Goal: Task Accomplishment & Management: Use online tool/utility

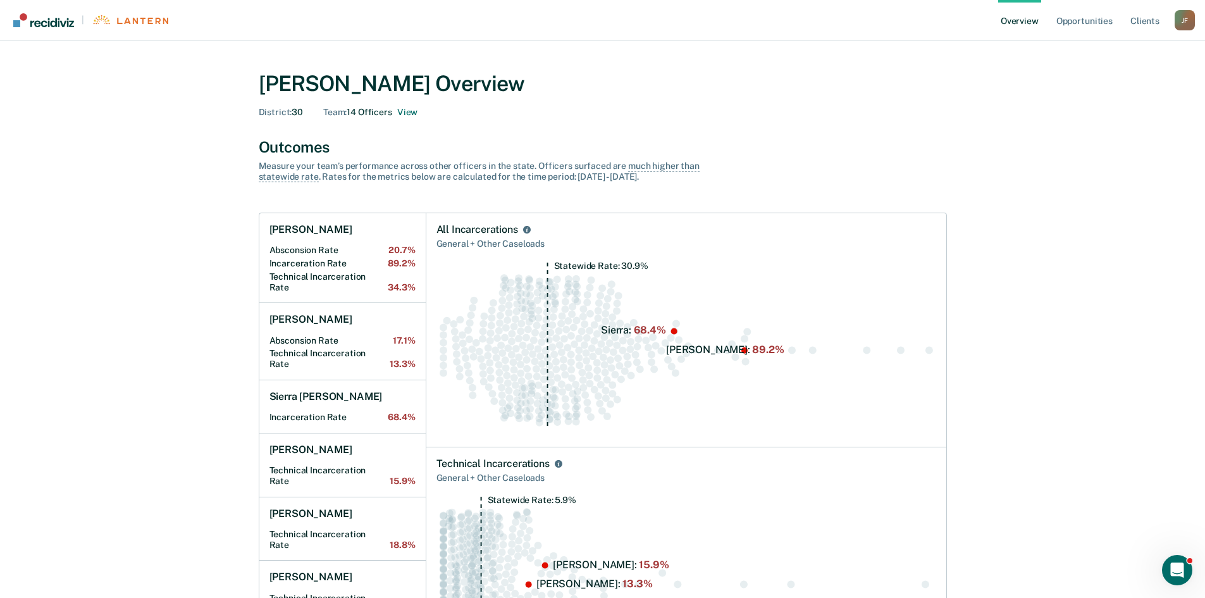
click at [1026, 18] on link "Overview" at bounding box center [1019, 20] width 43 height 40
click at [1079, 18] on link "Opportunities" at bounding box center [1084, 20] width 61 height 40
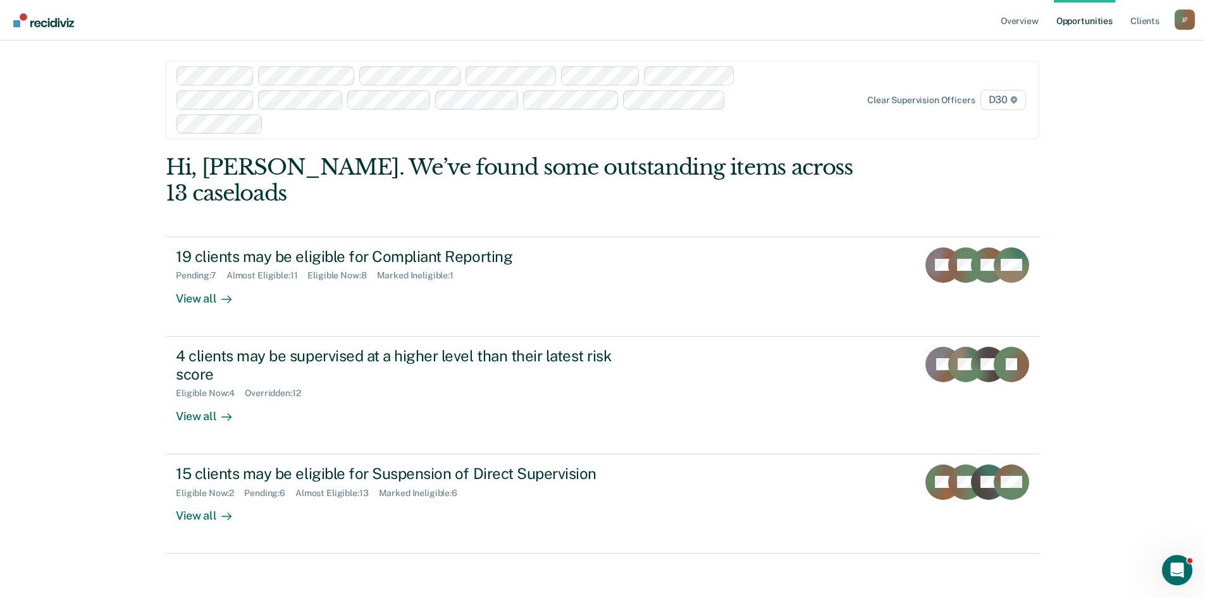
click at [387, 116] on div at bounding box center [475, 99] width 597 height 67
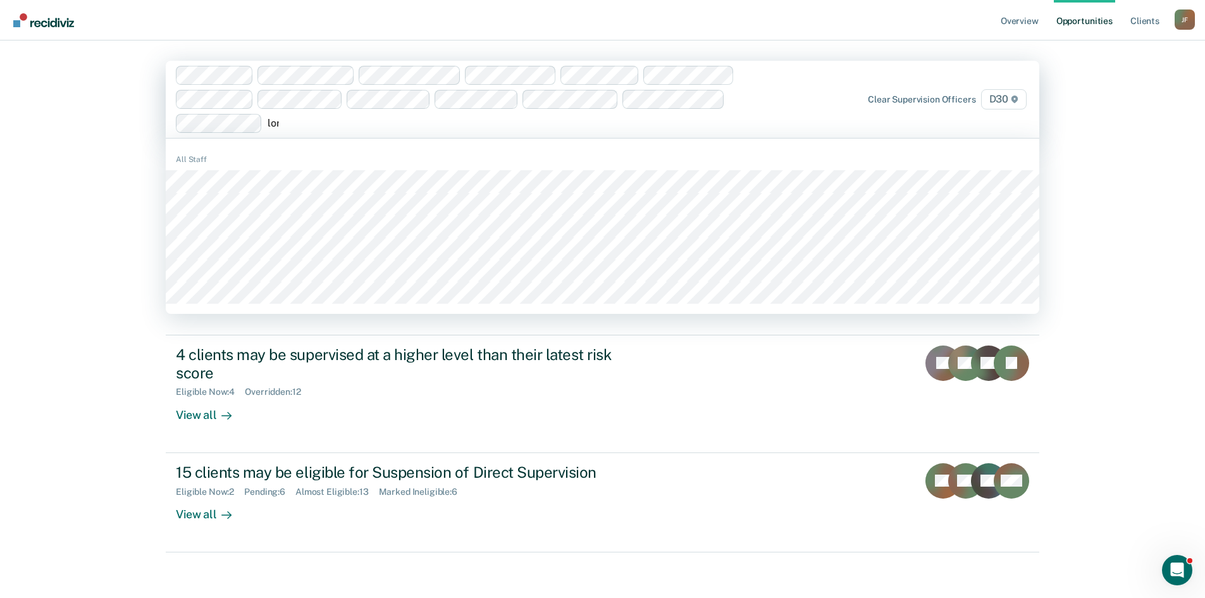
type input "[PERSON_NAME]"
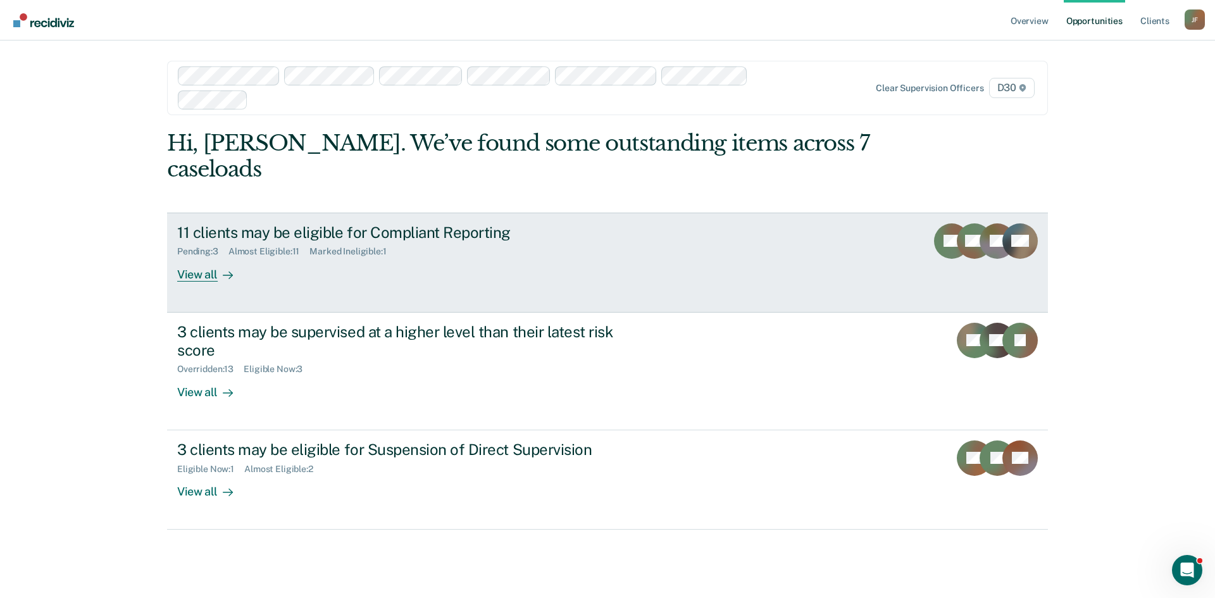
click at [206, 257] on div "View all" at bounding box center [212, 269] width 71 height 25
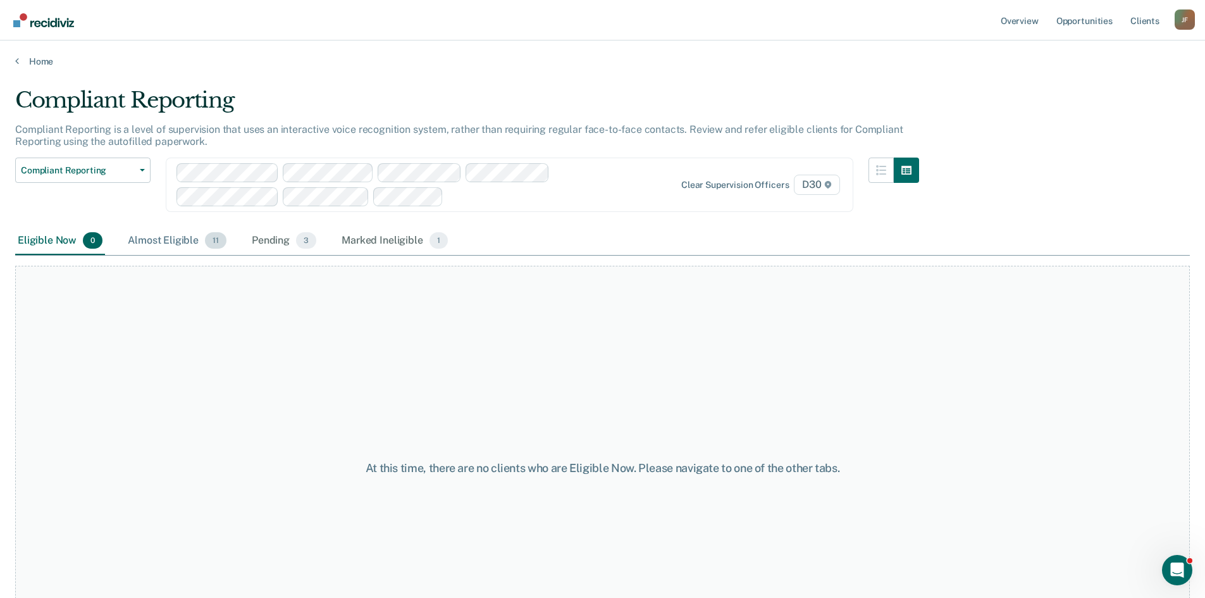
click at [177, 240] on div "Almost Eligible 11" at bounding box center [177, 241] width 104 height 28
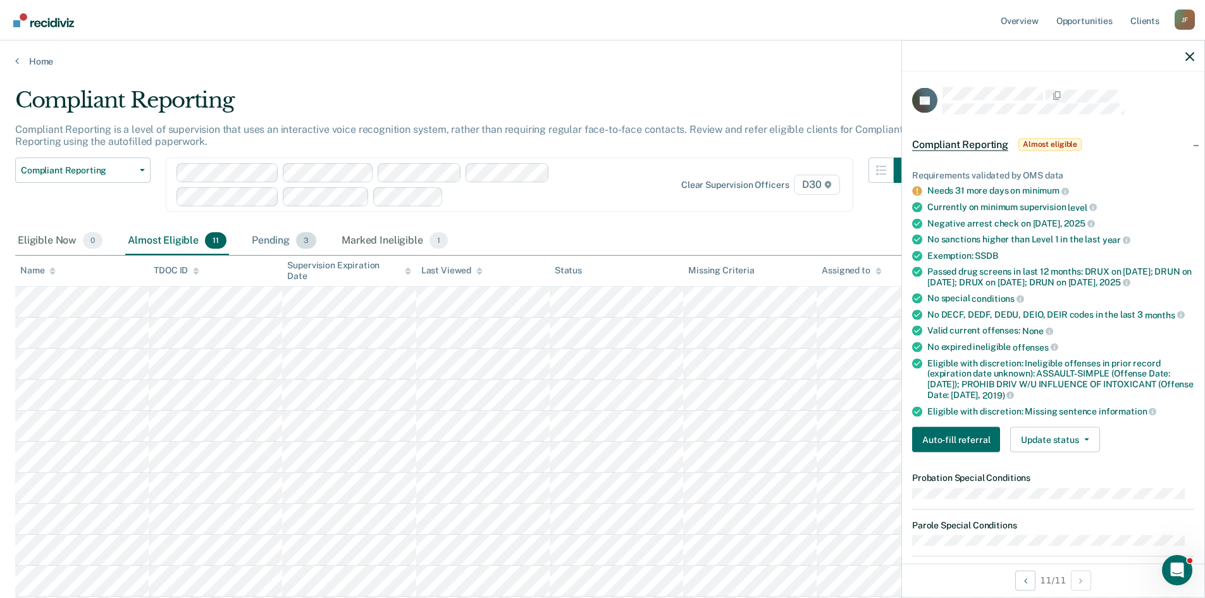
click at [275, 235] on div "Pending 3" at bounding box center [284, 241] width 70 height 28
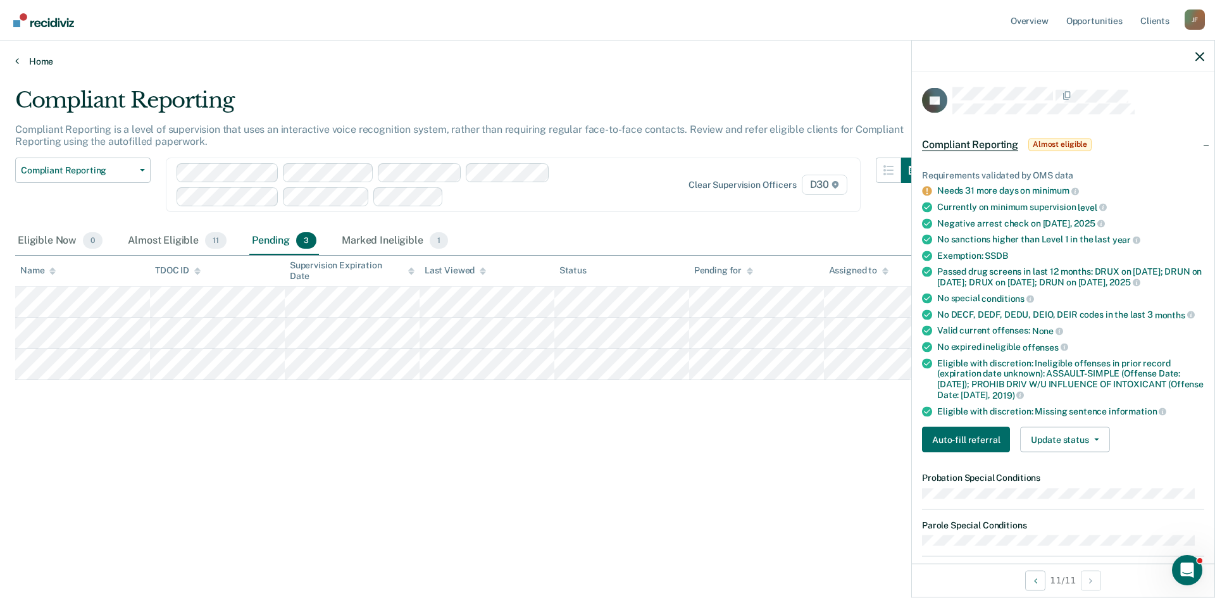
click at [23, 63] on link "Home" at bounding box center [607, 61] width 1184 height 11
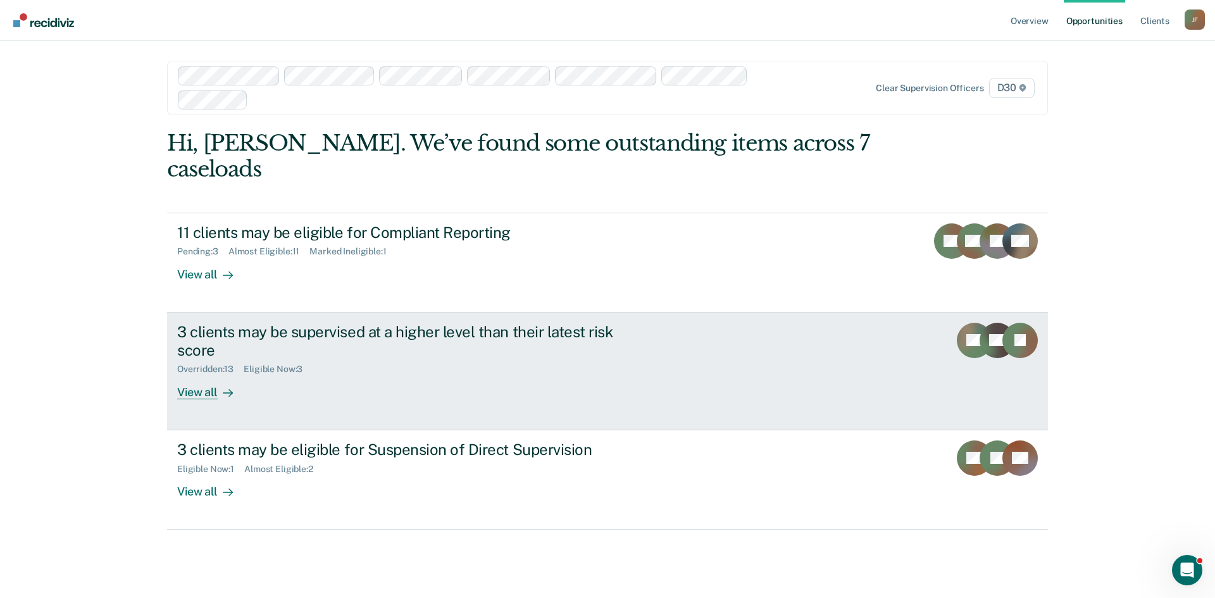
click at [201, 375] on div "View all" at bounding box center [212, 387] width 71 height 25
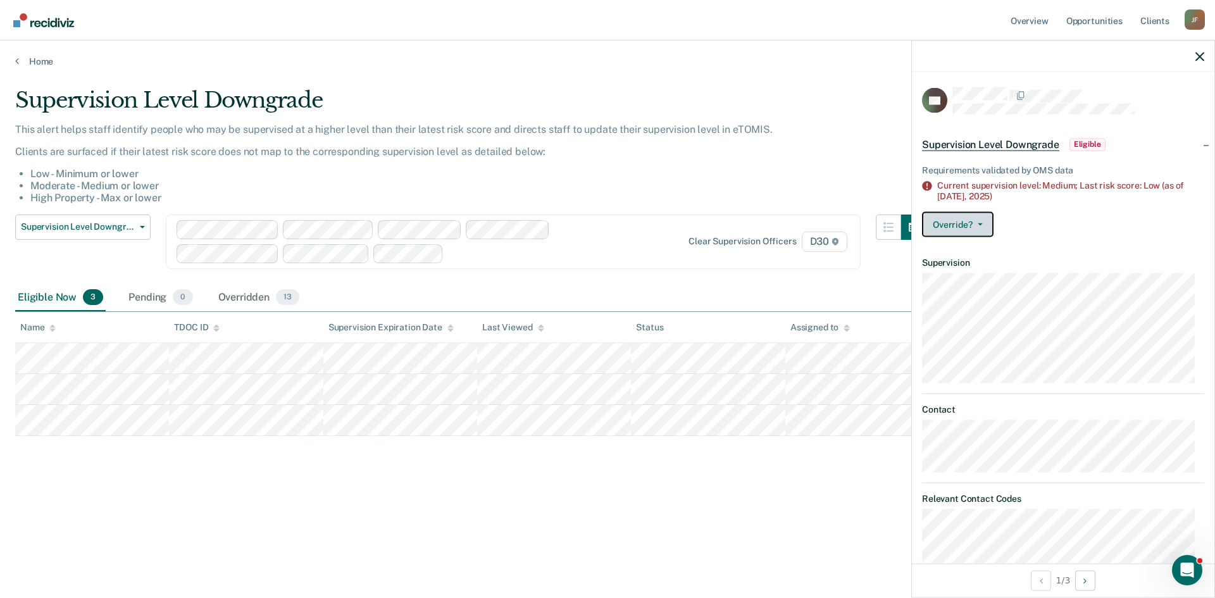
click at [973, 230] on button "Override?" at bounding box center [957, 223] width 71 height 25
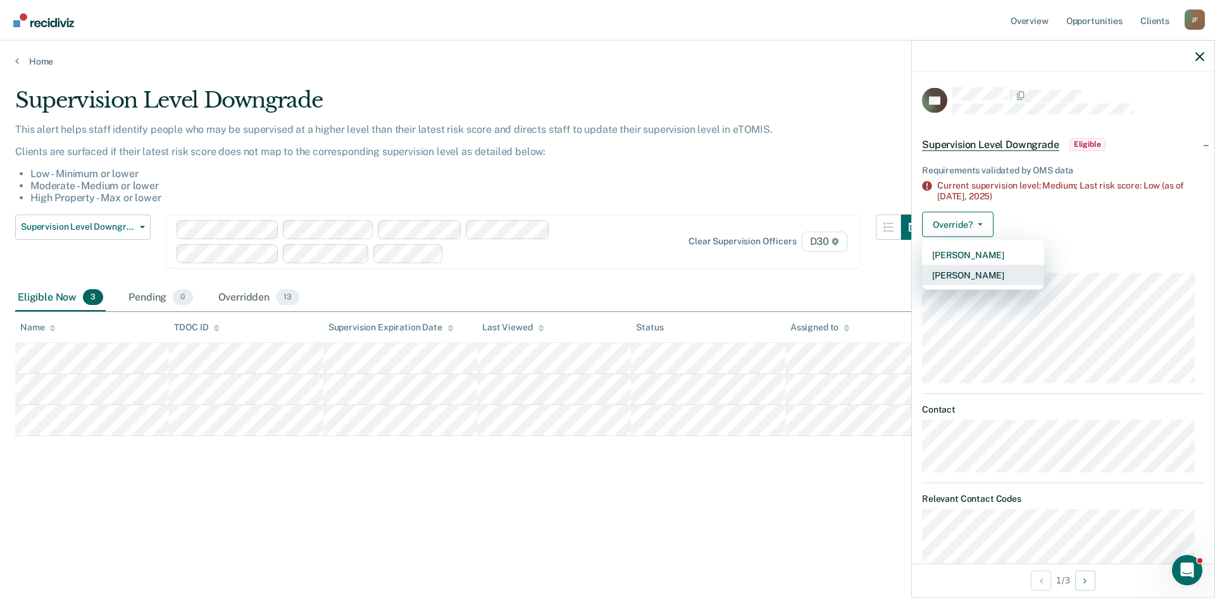
click at [989, 270] on button "[PERSON_NAME]" at bounding box center [983, 274] width 122 height 20
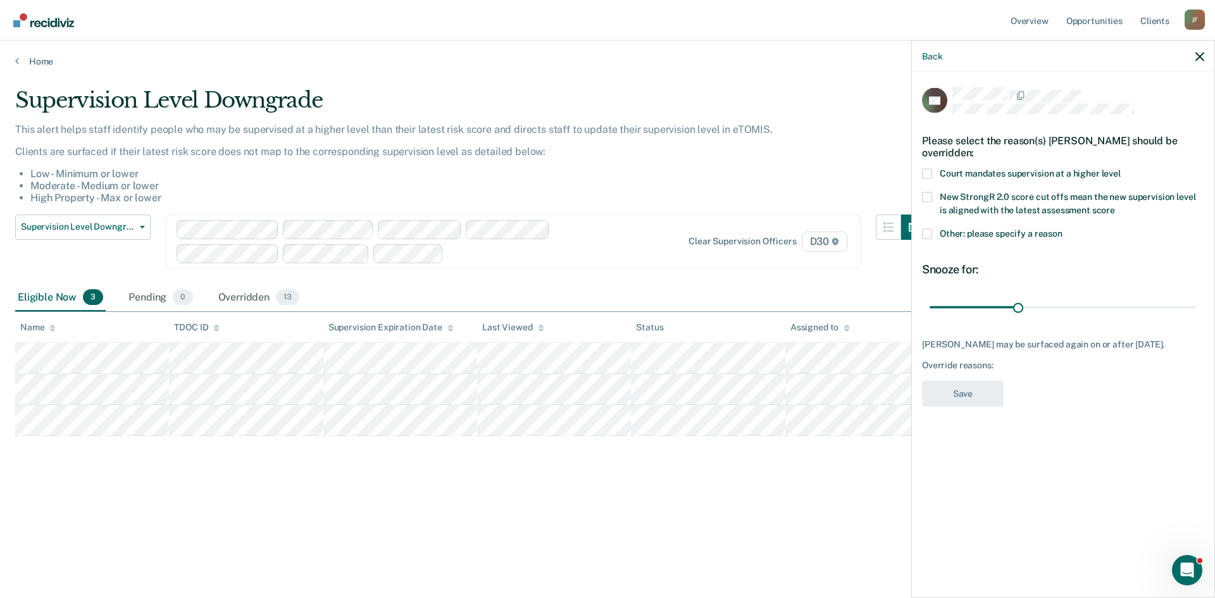
click at [928, 228] on span at bounding box center [927, 233] width 10 height 10
click at [1062, 228] on input "Other: please specify a reason" at bounding box center [1062, 228] width 0 height 0
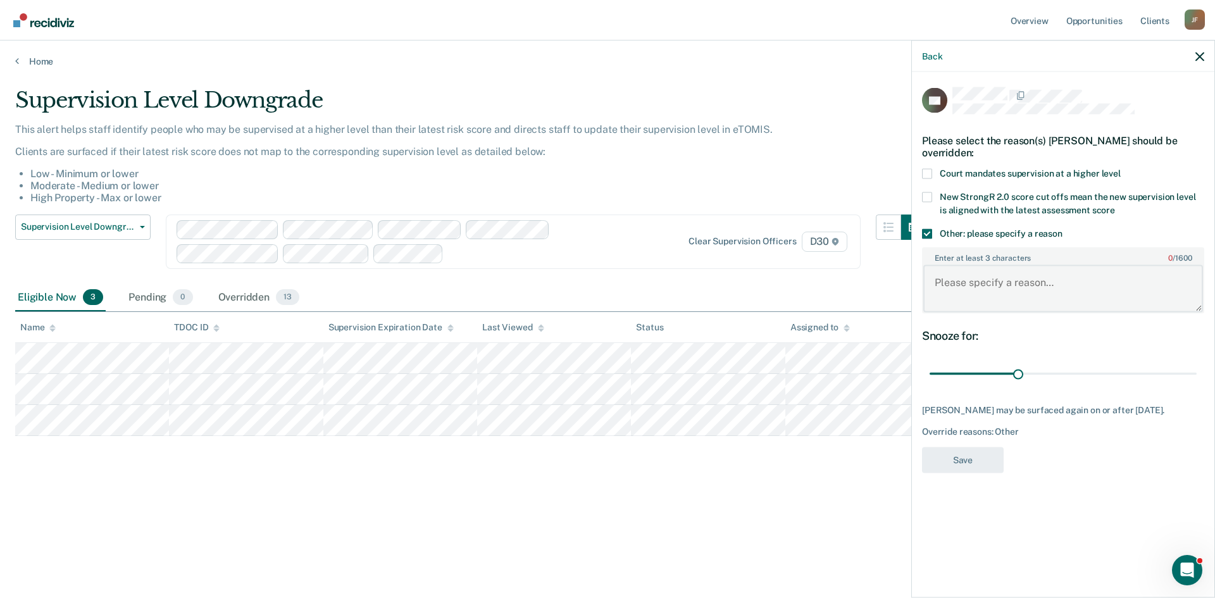
click at [967, 271] on textarea "Enter at least 3 characters 0 / 1600" at bounding box center [1063, 288] width 280 height 47
type textarea "Subject is currently on increased reporting sanction for 30 days."
click at [968, 450] on button "Save" at bounding box center [963, 460] width 82 height 26
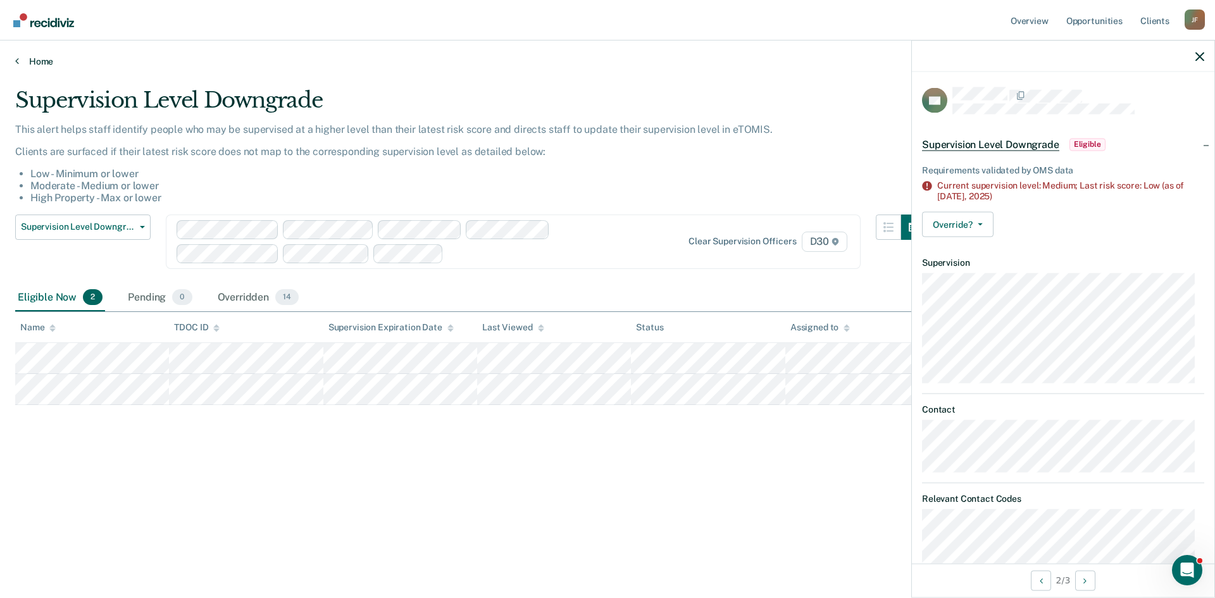
click at [35, 61] on link "Home" at bounding box center [607, 61] width 1184 height 11
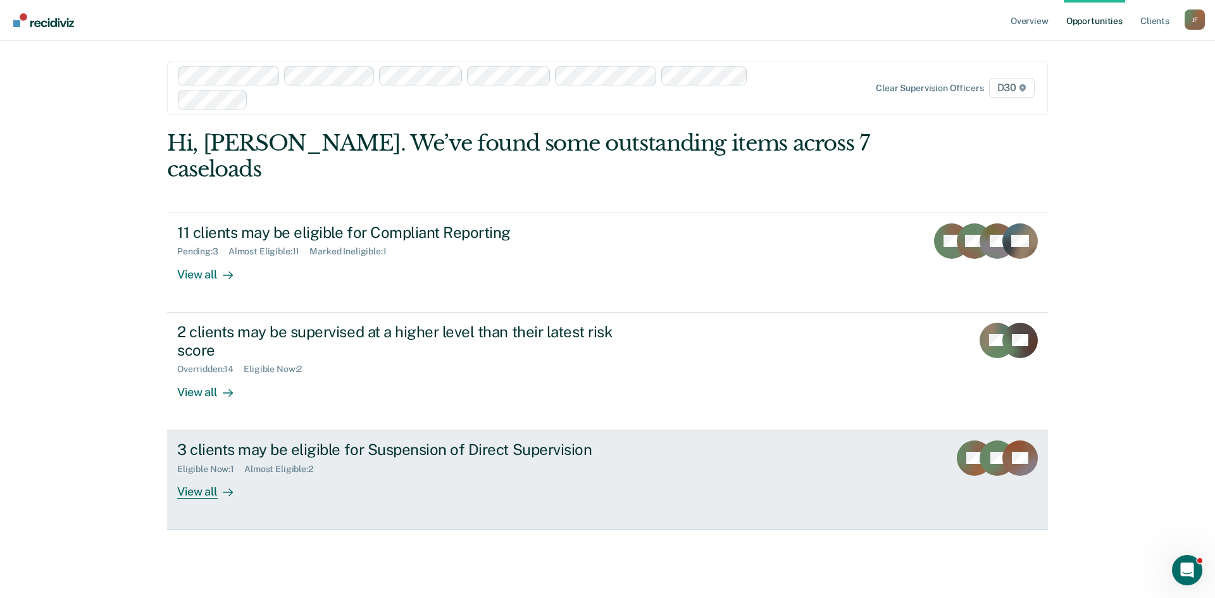
click at [190, 474] on div "View all" at bounding box center [212, 486] width 71 height 25
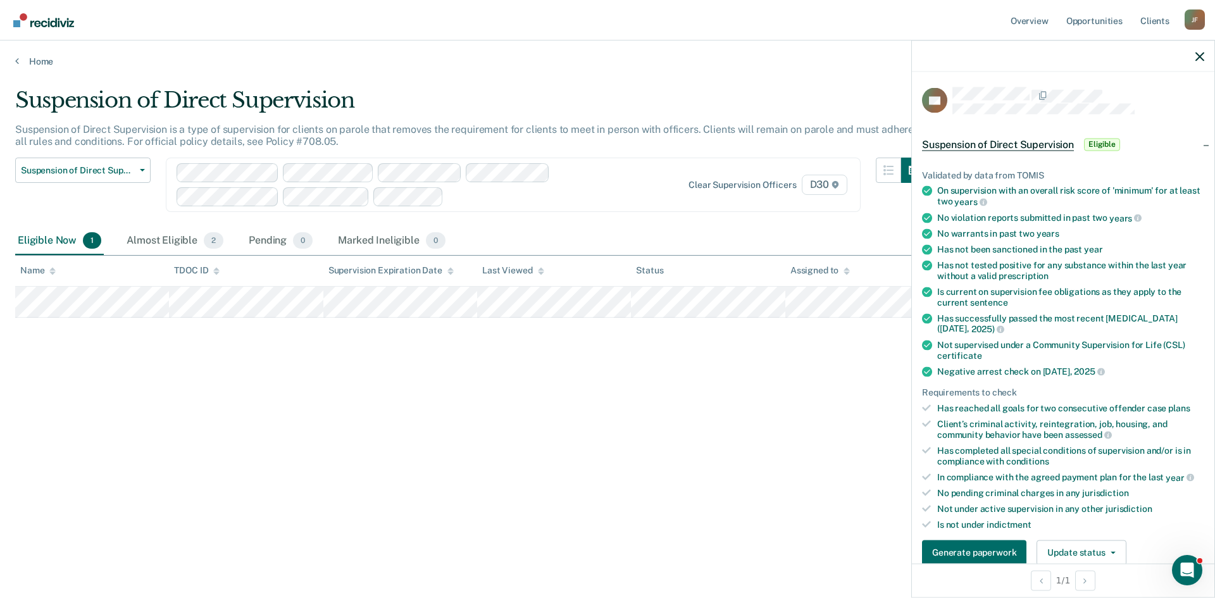
click at [1190, 17] on div "[PERSON_NAME]" at bounding box center [1194, 19] width 20 height 20
click at [1106, 84] on link "Log Out" at bounding box center [1144, 83] width 102 height 11
